Goal: Task Accomplishment & Management: Manage account settings

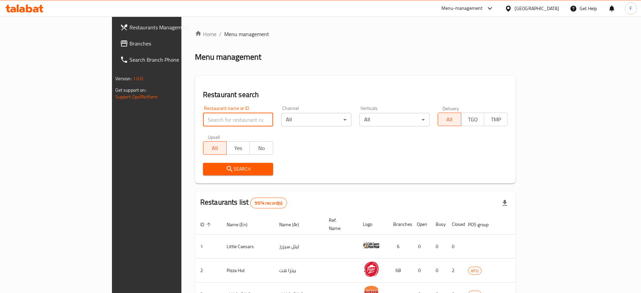
click at [216, 117] on input "search" at bounding box center [238, 119] width 70 height 13
type input "bo ezzou"
click button "Search" at bounding box center [238, 169] width 70 height 12
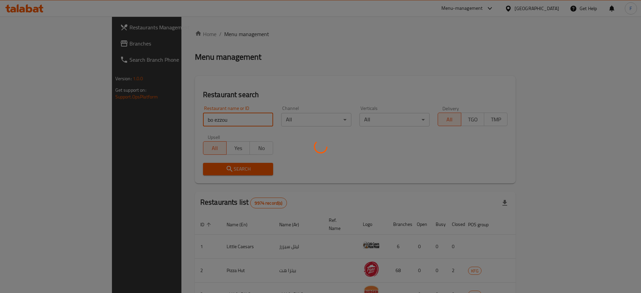
click button "Search" at bounding box center [238, 169] width 70 height 12
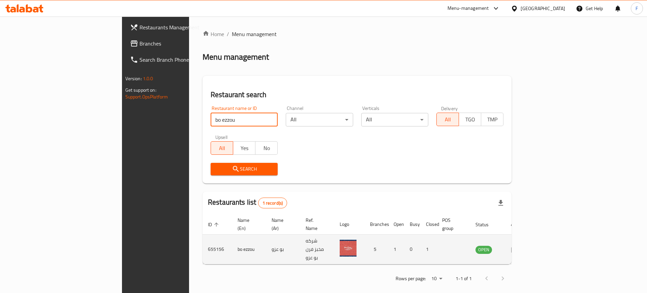
click at [529, 235] on td "enhanced table" at bounding box center [516, 250] width 23 height 30
click at [519, 245] on icon "enhanced table" at bounding box center [515, 249] width 8 height 8
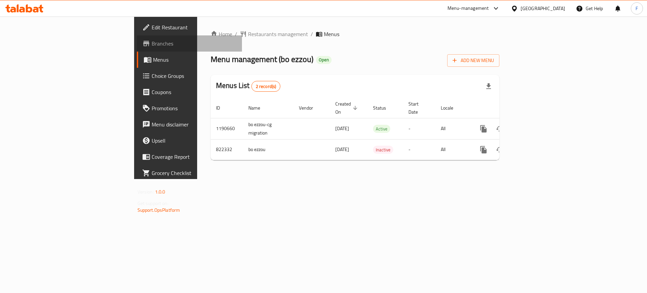
click at [152, 45] on span "Branches" at bounding box center [194, 43] width 85 height 8
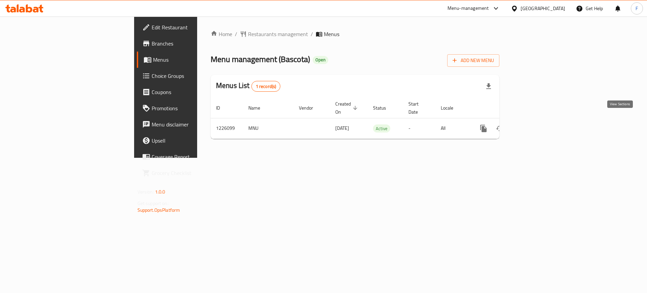
click at [536, 124] on icon "enhanced table" at bounding box center [532, 128] width 8 height 8
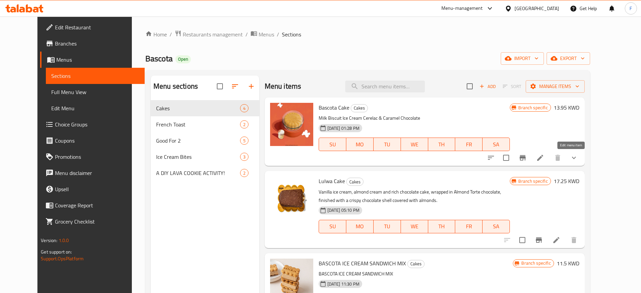
click at [543, 158] on icon at bounding box center [540, 158] width 6 height 6
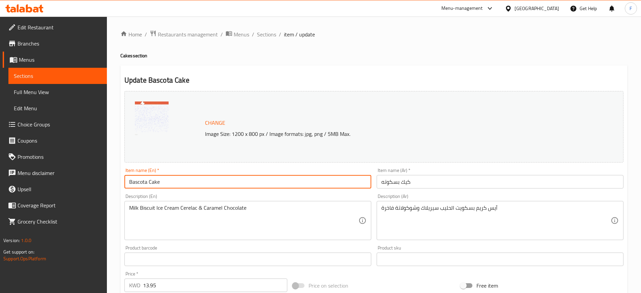
drag, startPoint x: 175, startPoint y: 182, endPoint x: 89, endPoint y: 179, distance: 85.6
click at [89, 180] on div "Edit Restaurant Branches Menus Sections Full Menu View Edit Menu Choice Groups …" at bounding box center [320, 257] width 641 height 480
paste input "The Bascota 2.0"
type input "The Bascota 2.0"
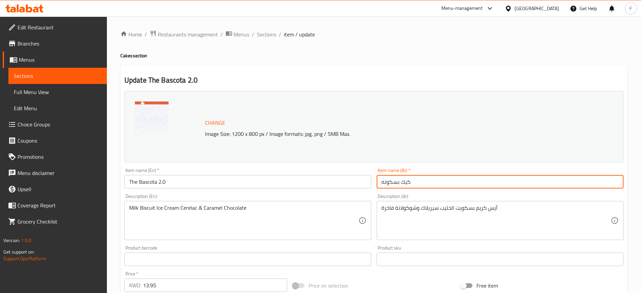
drag, startPoint x: 376, startPoint y: 171, endPoint x: 346, endPoint y: 168, distance: 30.4
click at [346, 168] on div "Change Image Size: 1200 x 800 px / Image formats: jpg, png / 5MB Max. Item name…" at bounding box center [374, 238] width 504 height 300
paste input "2.0 ال"
type input "2.0 البسكوته"
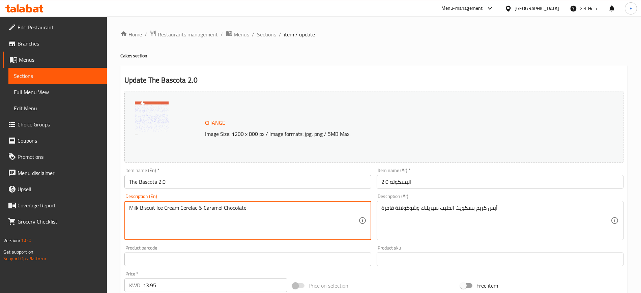
drag, startPoint x: 253, startPoint y: 220, endPoint x: 102, endPoint y: 226, distance: 150.4
paste textarea ", Cerelac & Caramel Chocolate with Bascota sauc"
type textarea "Milk Biscuit Ice Cream, Cerelac & Caramel Chocolate with Bascota sauce"
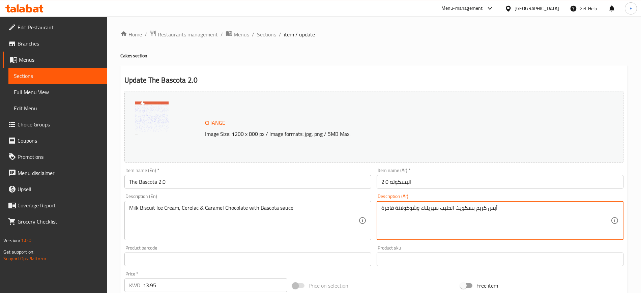
drag, startPoint x: 442, startPoint y: 206, endPoint x: 313, endPoint y: 223, distance: 129.5
paste textarea "آيس كريم بسكويت الحليب، سيريلاك وشوكولاتة فاخرة مع صوص البسكوته"
type textarea "آيس كريم بسكويت الحليب، سيريلاك وشوكولاتة فاخرة مع صوص البسكوته"
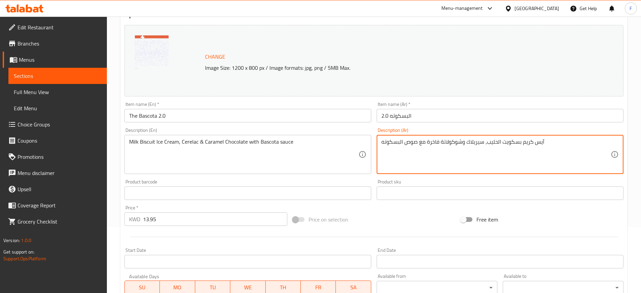
scroll to position [204, 0]
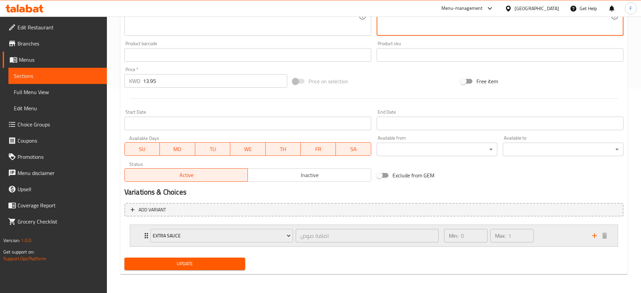
click at [548, 237] on div "Min: 0 ​ Max: 1 ​" at bounding box center [514, 236] width 148 height 22
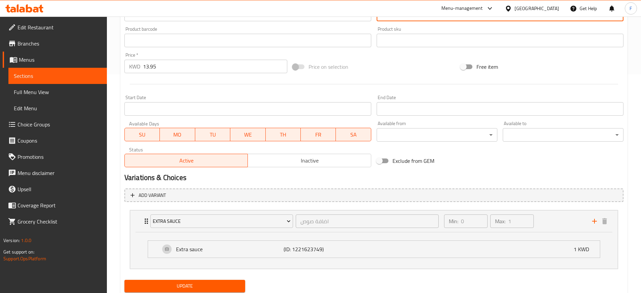
scroll to position [241, 0]
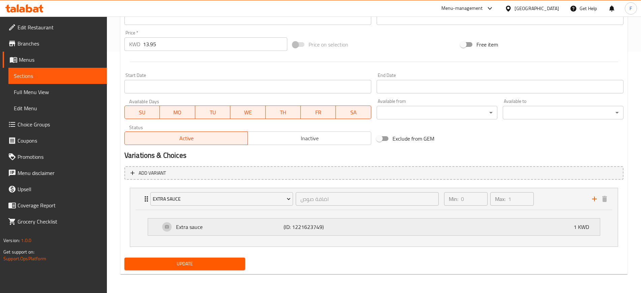
click at [376, 222] on div "Extra sauce (ID: 1221623749) 1 KWD" at bounding box center [375, 226] width 431 height 17
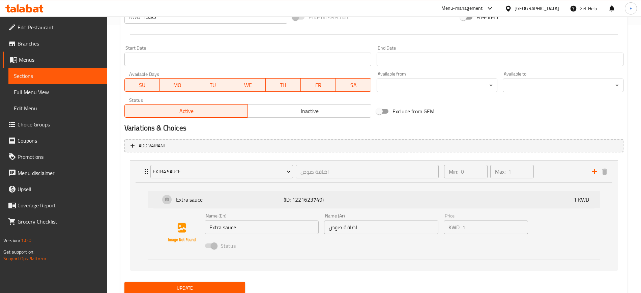
scroll to position [292, 0]
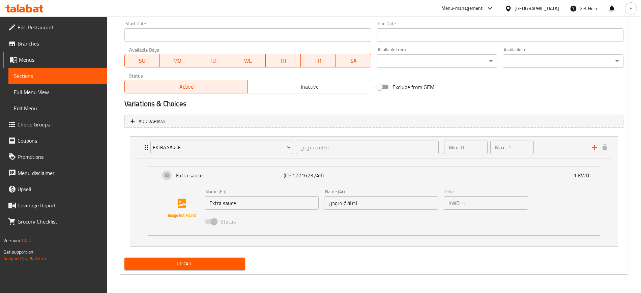
click at [218, 258] on button "Update" at bounding box center [184, 263] width 121 height 12
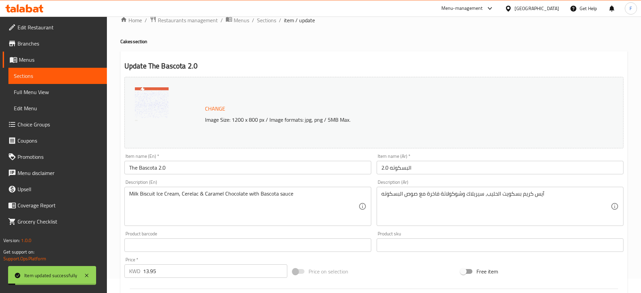
scroll to position [0, 0]
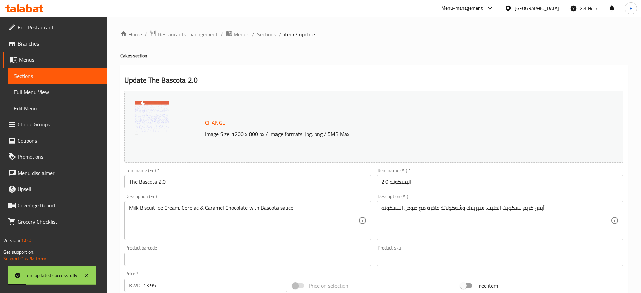
click at [269, 33] on span "Sections" at bounding box center [266, 34] width 19 height 8
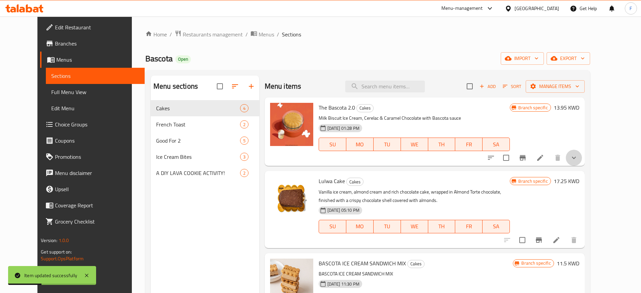
click at [582, 159] on button "show more" at bounding box center [573, 158] width 16 height 16
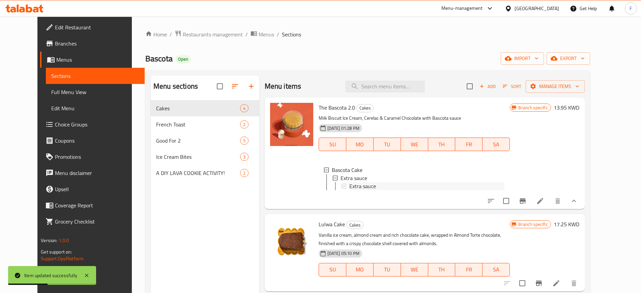
click at [386, 186] on div "Extra sauce" at bounding box center [426, 186] width 155 height 8
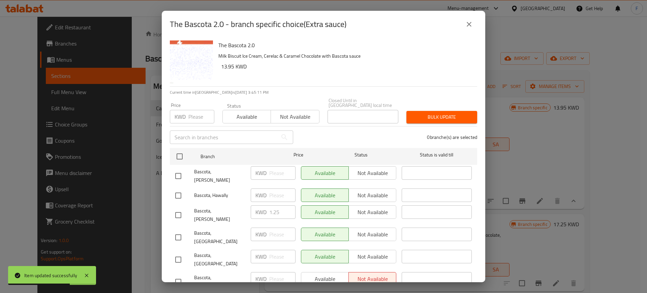
click at [202, 110] on input "number" at bounding box center [201, 116] width 26 height 13
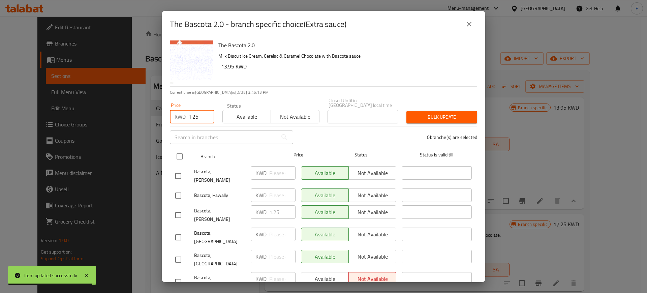
type input "1.25"
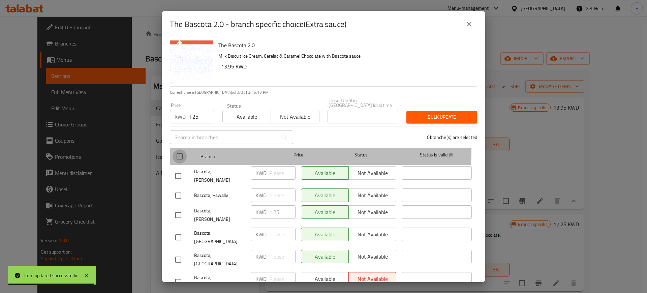
click at [185, 149] on input "checkbox" at bounding box center [180, 156] width 14 height 14
checkbox input "true"
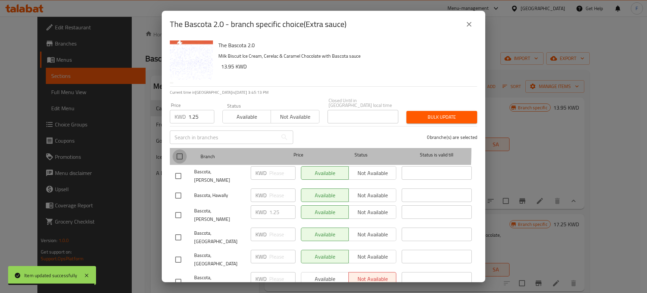
checkbox input "true"
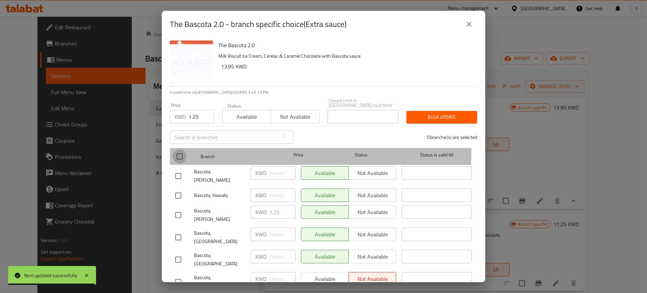
checkbox input "true"
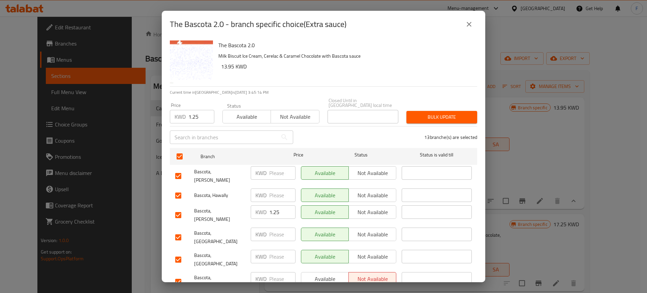
click at [436, 114] on span "Bulk update" at bounding box center [442, 117] width 60 height 8
click at [468, 24] on icon "close" at bounding box center [469, 24] width 8 height 8
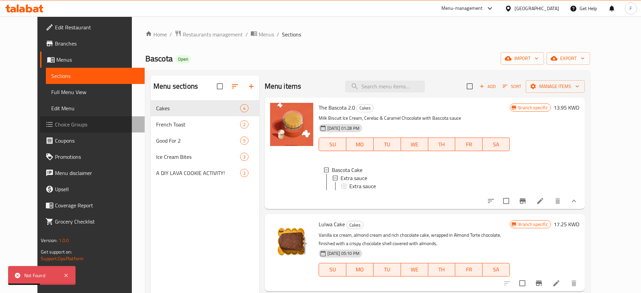
click at [55, 125] on span "Choice Groups" at bounding box center [97, 124] width 84 height 8
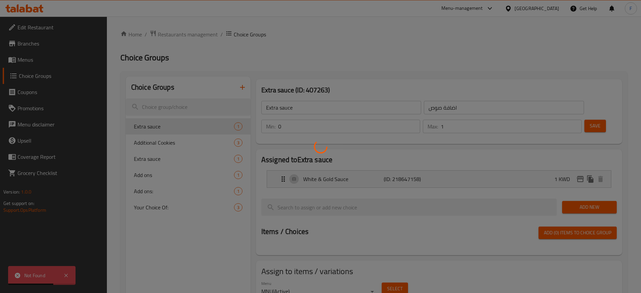
click at [551, 161] on div at bounding box center [320, 146] width 641 height 293
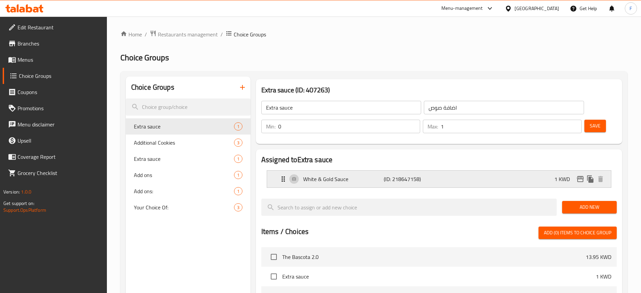
click at [472, 170] on div "White & Gold Sauce (ID: 218647158) 1 KWD" at bounding box center [440, 178] width 323 height 17
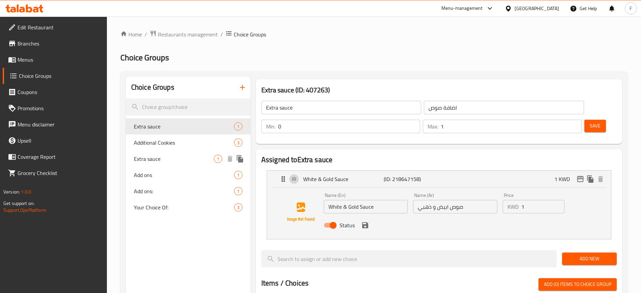
click at [167, 157] on span "Extra sauce" at bounding box center [174, 159] width 80 height 8
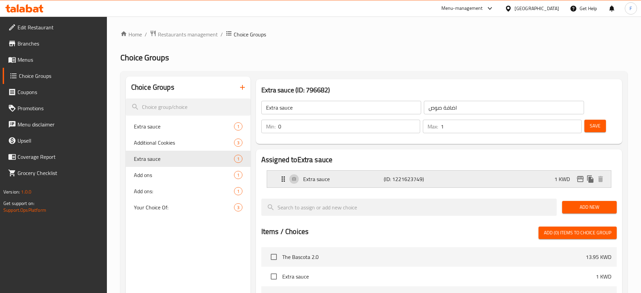
click at [381, 170] on div "Extra sauce (ID: 1221623749) 1 KWD" at bounding box center [440, 178] width 323 height 17
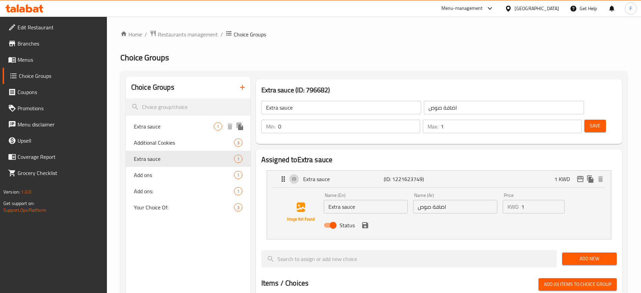
click at [200, 127] on span "Extra sauce" at bounding box center [174, 126] width 80 height 8
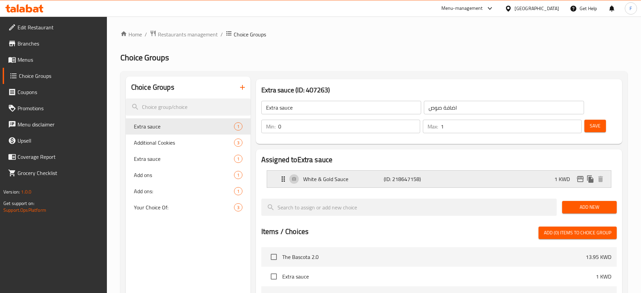
click at [500, 170] on div "White & Gold Sauce (ID: 218647158) 1 KWD" at bounding box center [440, 178] width 323 height 17
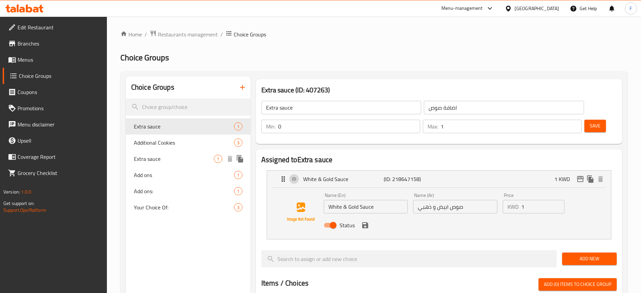
click at [179, 151] on div "Extra sauce 1" at bounding box center [188, 159] width 125 height 16
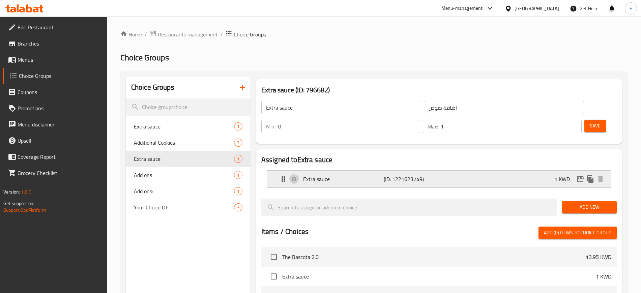
click at [370, 175] on p "Extra sauce" at bounding box center [343, 179] width 81 height 8
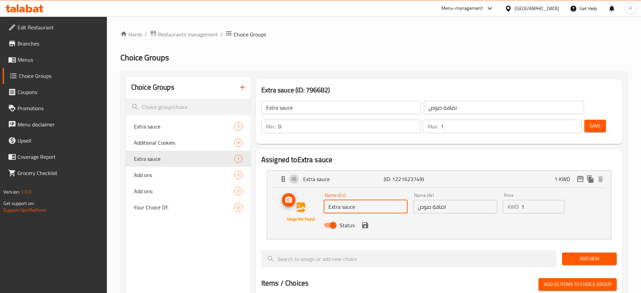
drag, startPoint x: 364, startPoint y: 191, endPoint x: 300, endPoint y: 183, distance: 64.9
click at [297, 189] on div "Name (En) Extra sauce Name (En) Name (Ar) اضافة صوص Name (Ar) Price KWD 1 Price…" at bounding box center [439, 212] width 322 height 46
paste input ": Extra Bascota S"
drag, startPoint x: 329, startPoint y: 189, endPoint x: 315, endPoint y: 190, distance: 13.8
click at [315, 190] on div "Name (En) : Extra Bascota Sauce Name (En) Name (Ar) اضافة صوص Name (Ar) Price K…" at bounding box center [439, 212] width 322 height 46
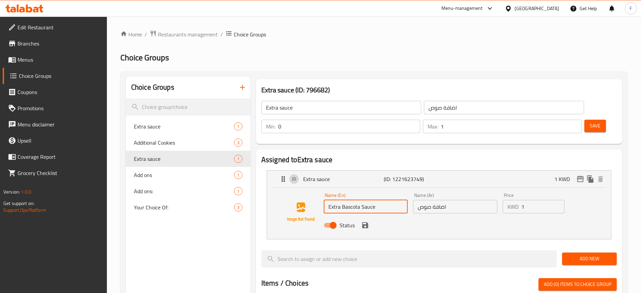
type input "Extra Bascota Sauce"
click at [537, 200] on input "1" at bounding box center [542, 206] width 43 height 13
type input "1.25"
drag, startPoint x: 458, startPoint y: 186, endPoint x: 343, endPoint y: 191, distance: 115.0
click at [343, 191] on div "Name (En) Extra Bascota Sauce Name (En) Name (Ar) اضافة صوص Name (Ar) Price KWD…" at bounding box center [455, 212] width 269 height 44
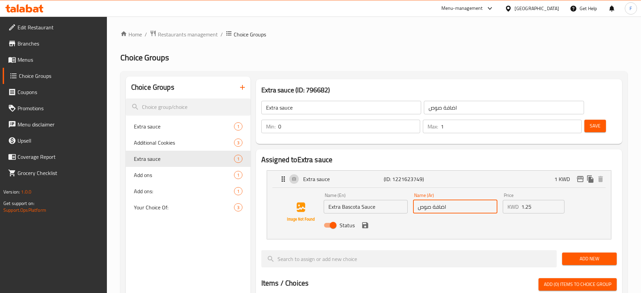
paste input "ياده صوص البسكوته"
click at [361, 221] on icon "save" at bounding box center [365, 225] width 8 height 8
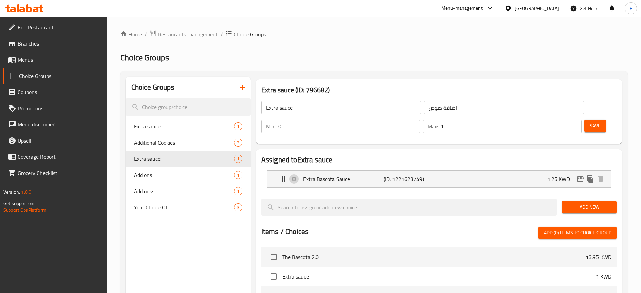
type input "زياده صوص البسكوته"
click at [589, 122] on span "Save" at bounding box center [594, 126] width 11 height 8
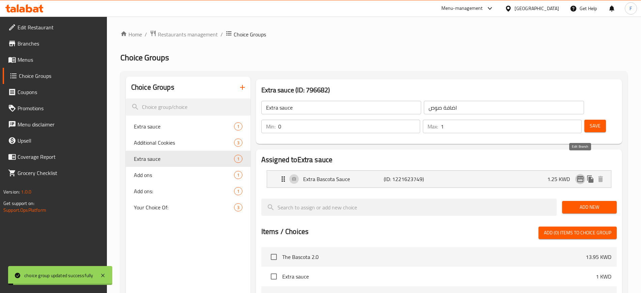
click at [579, 176] on icon "edit" at bounding box center [580, 179] width 7 height 6
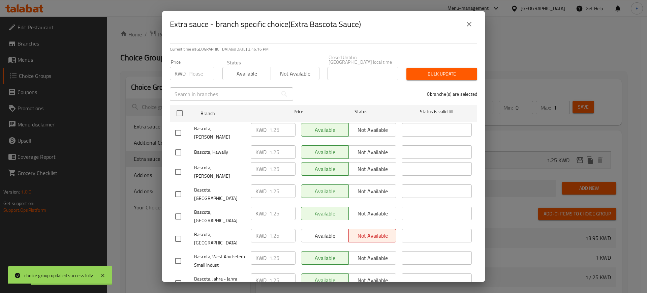
click at [471, 21] on icon "close" at bounding box center [469, 24] width 8 height 8
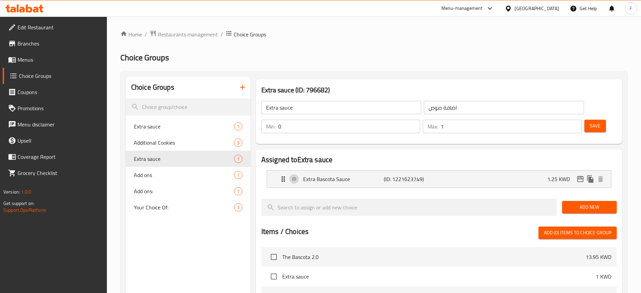
click at [34, 59] on span "Menus" at bounding box center [60, 60] width 84 height 8
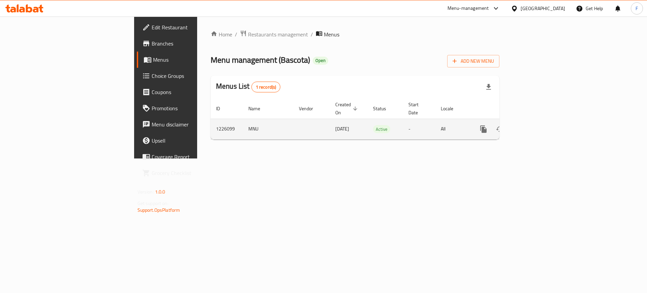
click at [536, 125] on icon "enhanced table" at bounding box center [532, 129] width 8 height 8
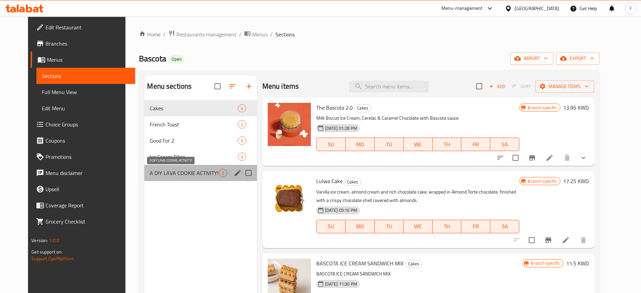
click at [173, 171] on span "A DIY LAVA COOKIE ACTIVITY!" at bounding box center [184, 173] width 69 height 8
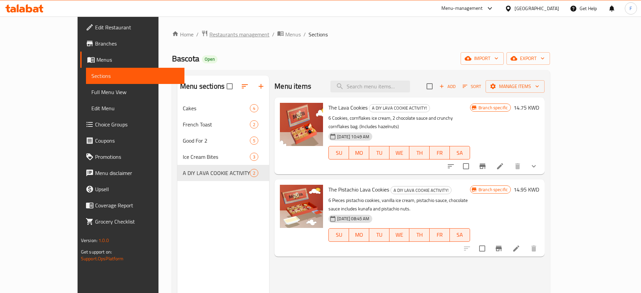
click at [209, 36] on span "Restaurants management" at bounding box center [239, 34] width 60 height 8
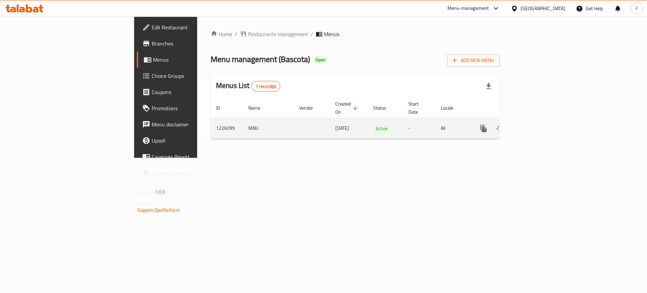
click at [536, 124] on icon "enhanced table" at bounding box center [532, 128] width 8 height 8
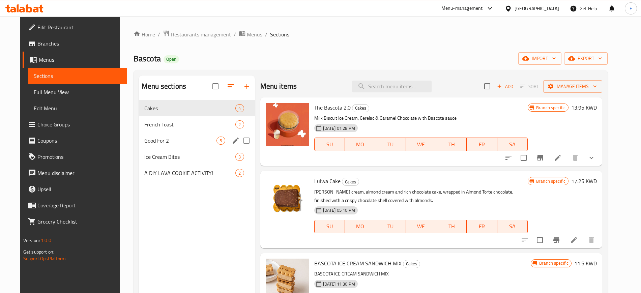
click at [162, 135] on div "Good For 2 5" at bounding box center [197, 140] width 116 height 16
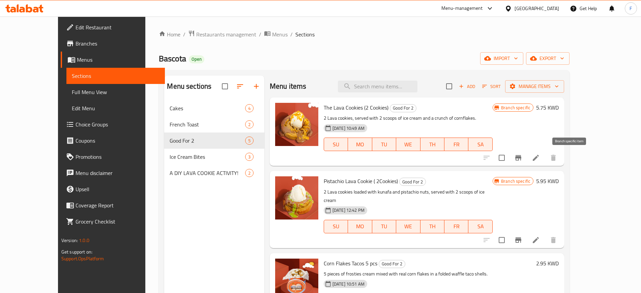
click at [521, 158] on icon "Branch-specific-item" at bounding box center [518, 157] width 6 height 5
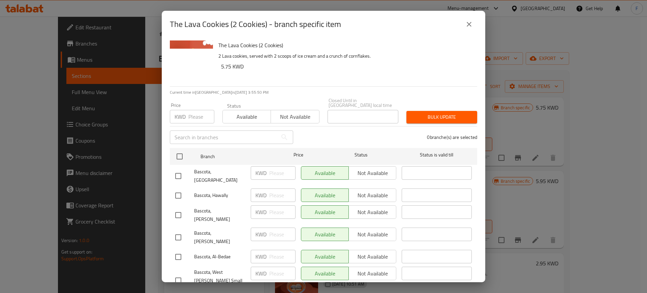
click at [472, 27] on icon "close" at bounding box center [469, 24] width 8 height 8
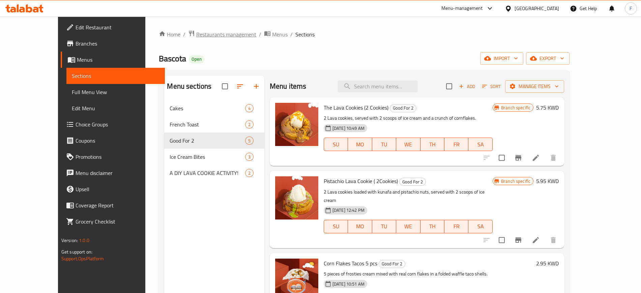
click at [201, 30] on span "Restaurants management" at bounding box center [226, 34] width 60 height 8
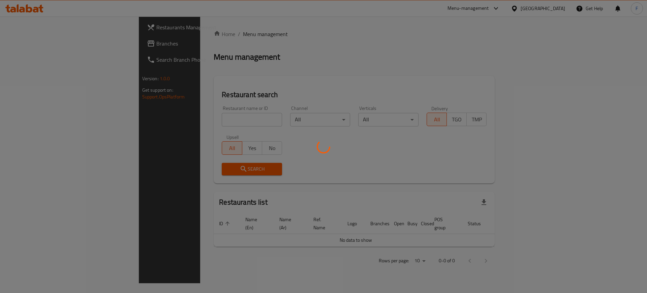
click at [207, 123] on div at bounding box center [323, 146] width 647 height 293
click at [208, 120] on div at bounding box center [323, 146] width 647 height 293
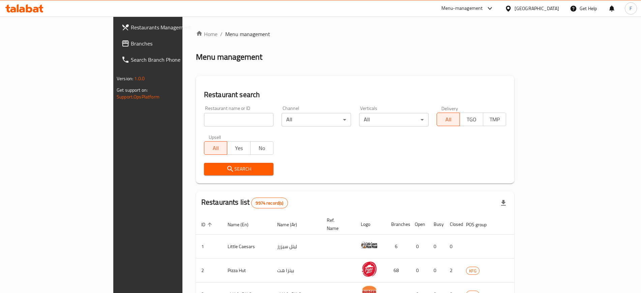
click at [204, 125] on input "search" at bounding box center [238, 119] width 69 height 13
type input "freshi"
click button "Search" at bounding box center [238, 169] width 69 height 12
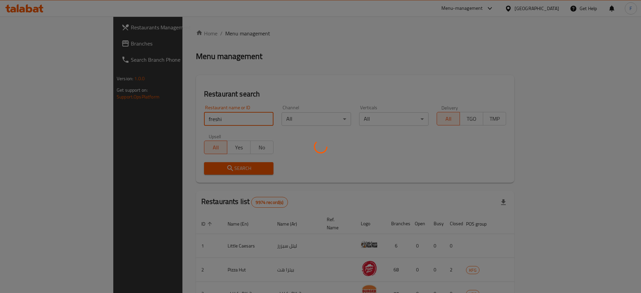
scroll to position [42, 0]
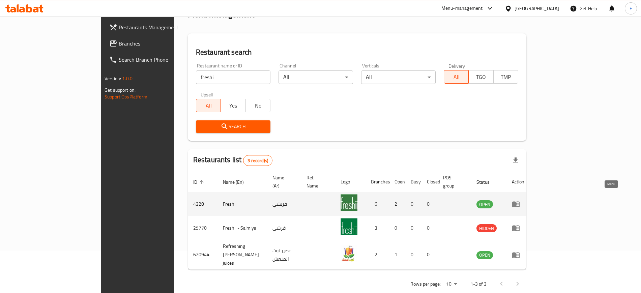
click at [524, 200] on link "enhanced table" at bounding box center [517, 204] width 12 height 8
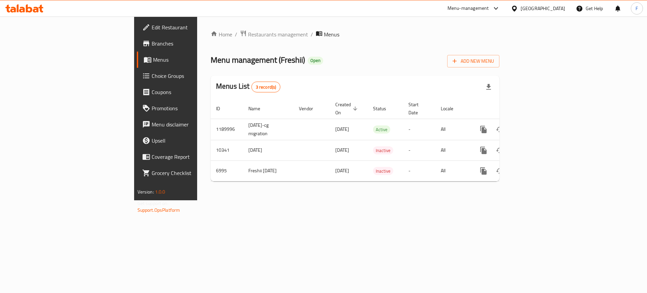
click at [152, 31] on span "Edit Restaurant" at bounding box center [194, 27] width 85 height 8
